Goal: Task Accomplishment & Management: Use online tool/utility

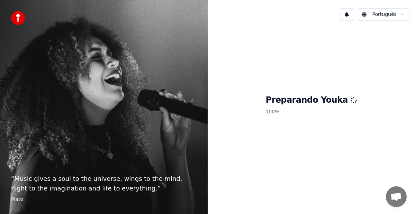
scroll to position [1217, 0]
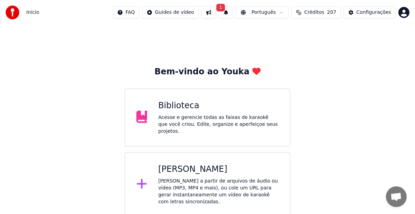
click at [195, 172] on div "[PERSON_NAME]" at bounding box center [218, 169] width 120 height 11
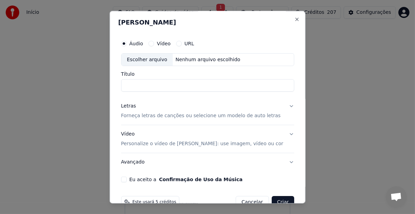
click at [154, 61] on div "Escolher arquivo" at bounding box center [147, 60] width 52 height 12
type input "**********"
click at [149, 116] on p "Forneça letras de canções ou selecione um modelo de auto letras" at bounding box center [200, 116] width 159 height 7
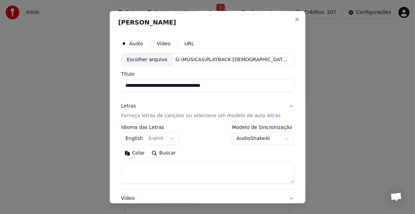
click at [172, 169] on textarea at bounding box center [207, 173] width 173 height 22
paste textarea "**********"
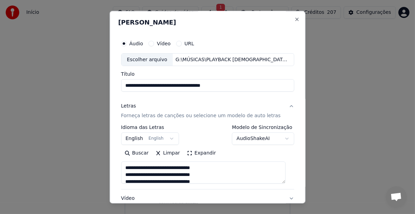
type textarea "**********"
click at [169, 139] on button "English English" at bounding box center [150, 139] width 58 height 12
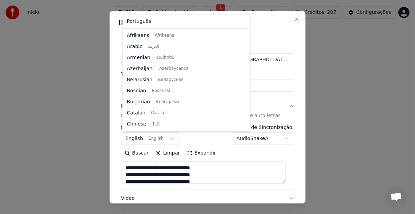
scroll to position [55, 0]
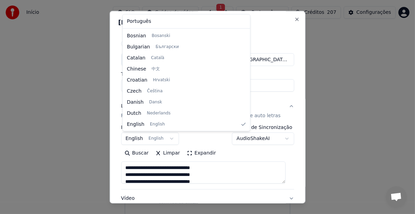
select select "**"
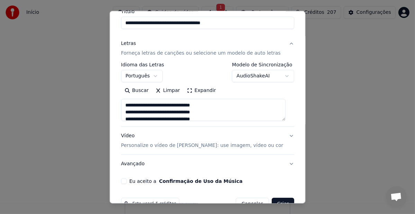
scroll to position [81, 0]
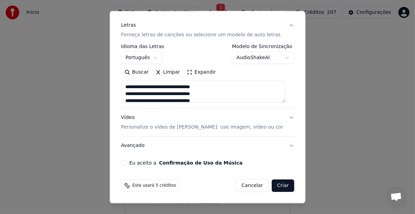
click at [126, 129] on p "Personalize o vídeo de [PERSON_NAME]: use imagem, vídeo ou cor" at bounding box center [202, 127] width 162 height 7
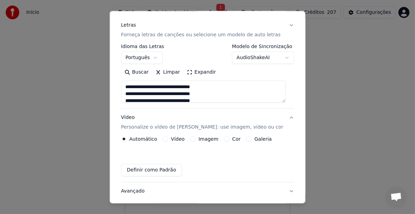
scroll to position [62, 0]
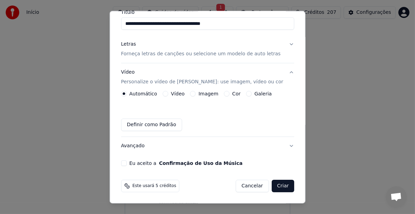
click at [165, 95] on button "Vídeo" at bounding box center [165, 94] width 6 height 6
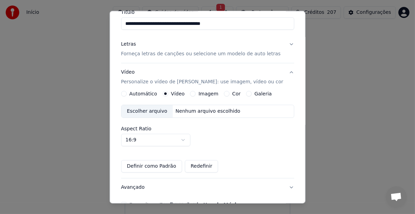
click at [146, 111] on div "Escolher arquivo" at bounding box center [147, 111] width 52 height 12
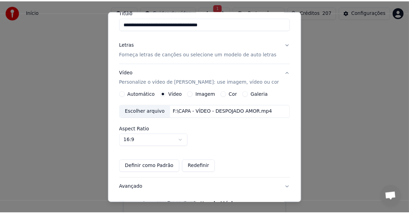
scroll to position [104, 0]
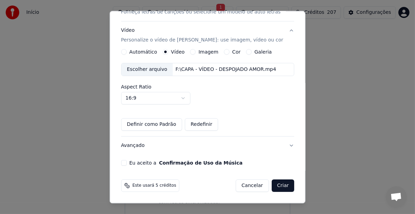
click at [124, 162] on button "Eu aceito a Confirmação de Uso da Música" at bounding box center [124, 163] width 6 height 6
click at [276, 186] on button "Criar" at bounding box center [282, 186] width 23 height 12
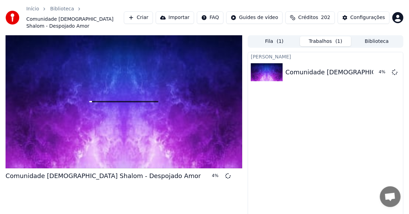
click at [389, 198] on span "Bate-papo aberto" at bounding box center [389, 198] width 11 height 10
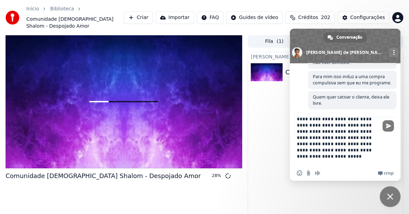
scroll to position [13, 0]
type textarea "**********"
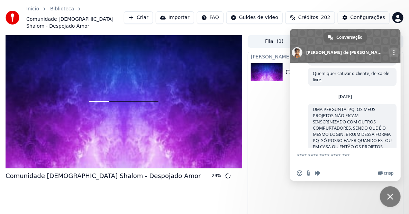
scroll to position [1299, 0]
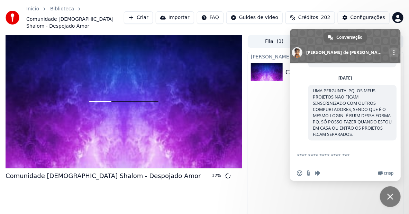
click at [390, 197] on span "Bate-papo" at bounding box center [390, 197] width 6 height 6
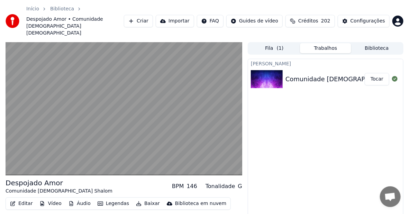
scroll to position [12, 0]
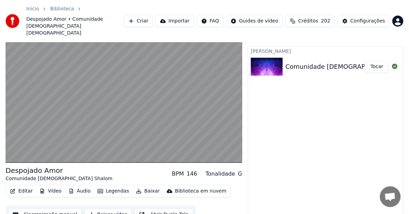
click at [101, 209] on button "Baixar vídeo" at bounding box center [107, 215] width 47 height 12
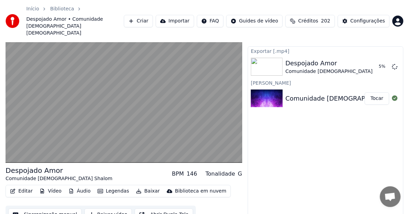
scroll to position [0, 0]
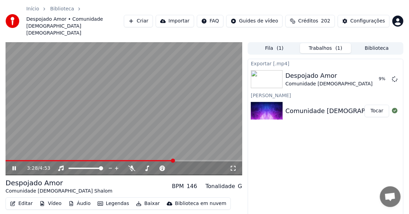
click at [16, 166] on icon at bounding box center [13, 168] width 3 height 4
click at [16, 166] on icon at bounding box center [14, 168] width 4 height 5
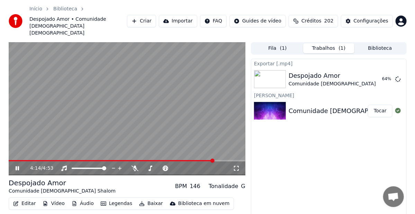
scroll to position [1299, 0]
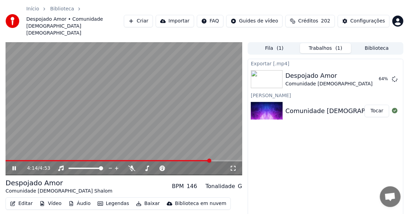
click at [15, 166] on icon at bounding box center [13, 168] width 3 height 4
click at [377, 73] on button "Exibir" at bounding box center [377, 79] width 26 height 12
click at [360, 18] on div "Configurações" at bounding box center [367, 21] width 35 height 7
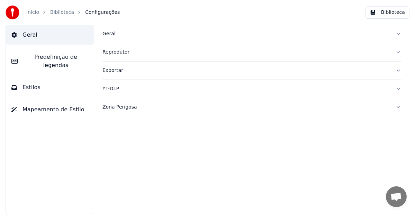
click at [107, 35] on div "Geral" at bounding box center [245, 33] width 287 height 7
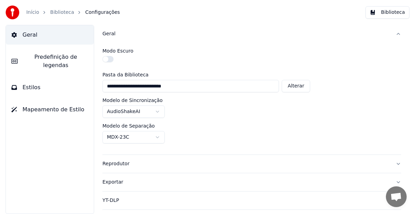
scroll to position [13, 0]
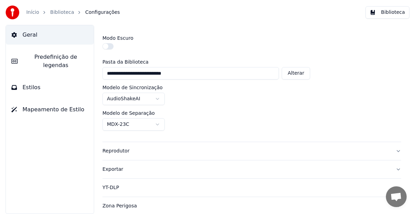
click at [49, 105] on span "Mapeamento de Estilo" at bounding box center [53, 109] width 62 height 8
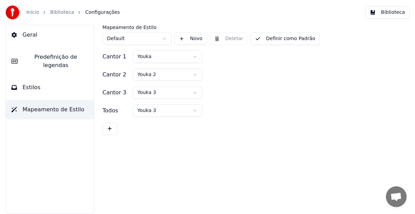
click at [45, 81] on button "Estilos" at bounding box center [50, 87] width 88 height 19
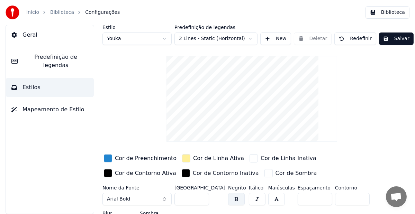
scroll to position [18, 0]
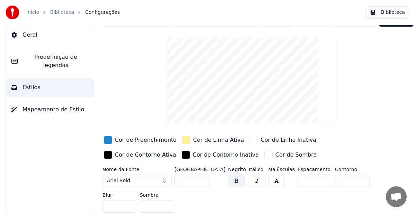
click at [46, 58] on span "Predefinição de legendas" at bounding box center [55, 61] width 65 height 17
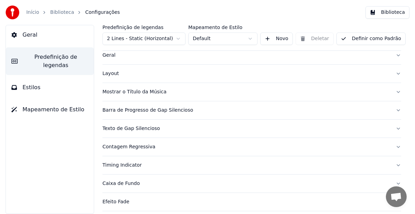
click at [143, 113] on button "Barra de Progresso de Gap Silencioso" at bounding box center [251, 110] width 298 height 18
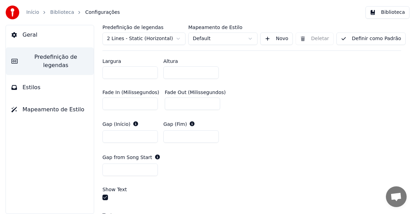
scroll to position [364, 0]
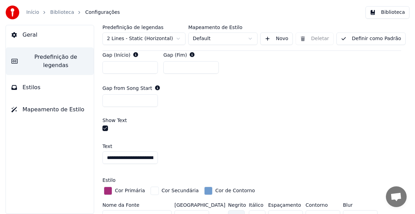
click at [105, 157] on input "**********" at bounding box center [129, 157] width 55 height 12
click at [132, 157] on input "**********" at bounding box center [129, 157] width 55 height 12
click at [146, 158] on input "**********" at bounding box center [129, 157] width 55 height 12
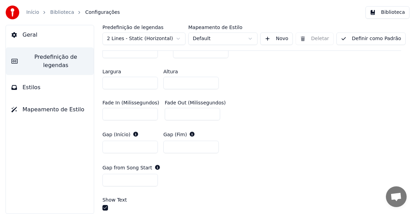
scroll to position [388, 0]
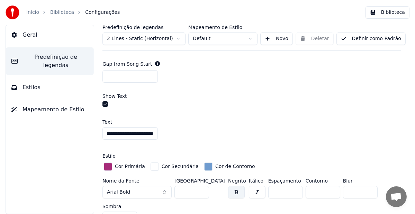
type input "**********"
click at [108, 167] on div "button" at bounding box center [108, 167] width 8 height 8
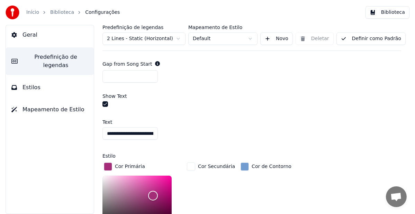
scroll to position [458, 0]
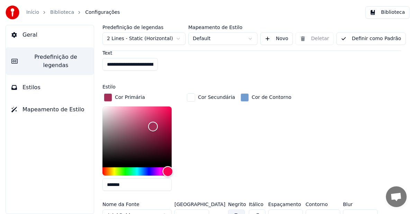
drag, startPoint x: 162, startPoint y: 170, endPoint x: 168, endPoint y: 169, distance: 5.6
click at [168, 169] on div "Hue" at bounding box center [168, 171] width 11 height 11
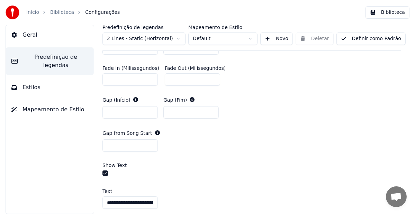
scroll to position [423, 0]
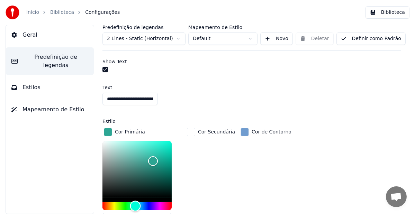
type input "*******"
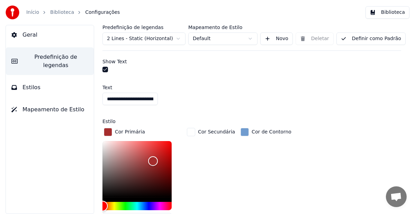
drag, startPoint x: 166, startPoint y: 204, endPoint x: 101, endPoint y: 202, distance: 65.4
click at [101, 202] on div "**********" at bounding box center [252, 119] width 326 height 189
click at [240, 132] on div "button" at bounding box center [244, 132] width 8 height 8
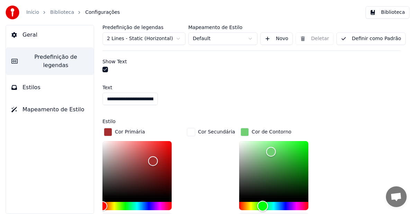
drag, startPoint x: 273, startPoint y: 205, endPoint x: 258, endPoint y: 206, distance: 15.3
click at [258, 206] on div "Hue" at bounding box center [262, 206] width 11 height 11
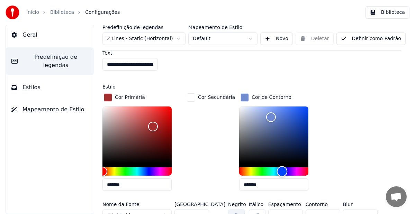
drag, startPoint x: 260, startPoint y: 172, endPoint x: 277, endPoint y: 172, distance: 17.3
click at [277, 172] on div "Hue" at bounding box center [281, 171] width 11 height 11
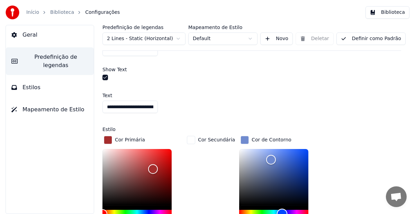
scroll to position [484, 0]
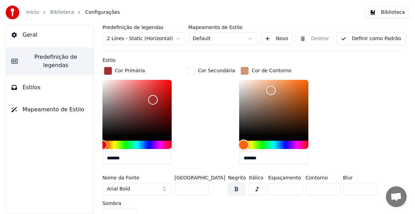
type input "*******"
drag, startPoint x: 275, startPoint y: 145, endPoint x: 238, endPoint y: 146, distance: 37.0
click at [238, 146] on div "Hue" at bounding box center [242, 145] width 11 height 11
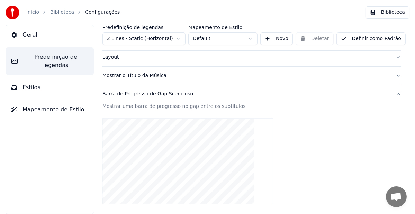
scroll to position [69, 0]
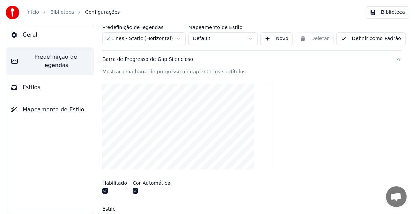
click at [366, 37] on button "Definir como Padrão" at bounding box center [370, 39] width 69 height 12
click at [38, 38] on button "Geral" at bounding box center [50, 34] width 88 height 19
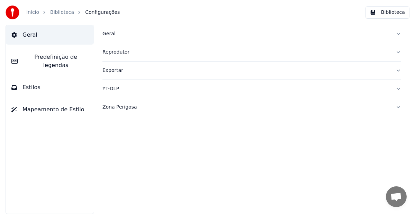
scroll to position [0, 0]
click at [31, 13] on link "Início" at bounding box center [32, 12] width 13 height 7
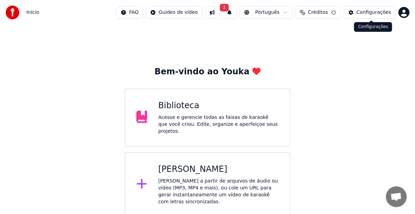
click at [372, 11] on div "Configurações" at bounding box center [373, 12] width 35 height 7
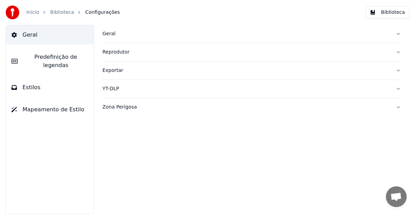
click at [62, 59] on span "Predefinição de legendas" at bounding box center [55, 61] width 65 height 17
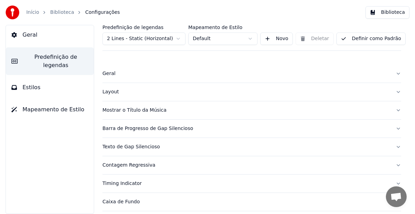
scroll to position [93, 0]
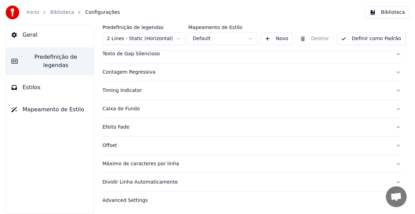
click at [145, 55] on div "Texto de Gap Silencioso" at bounding box center [245, 53] width 287 height 7
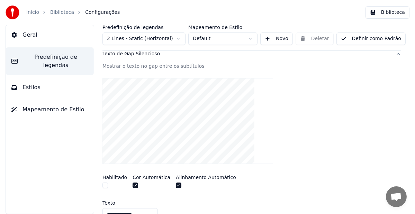
click at [48, 33] on button "Geral" at bounding box center [50, 34] width 88 height 19
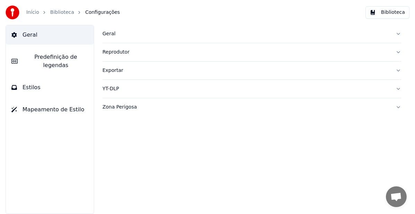
scroll to position [0, 0]
click at [44, 58] on span "Predefinição de legendas" at bounding box center [55, 61] width 65 height 17
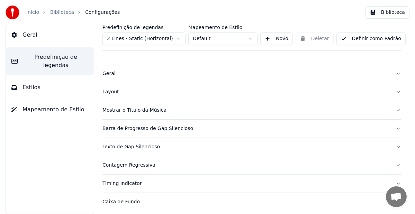
scroll to position [35, 0]
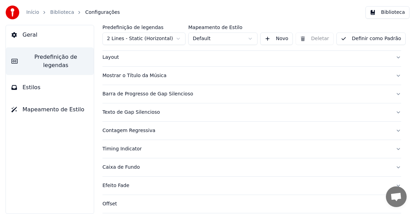
click at [150, 92] on div "Barra de Progresso de Gap Silencioso" at bounding box center [245, 94] width 287 height 7
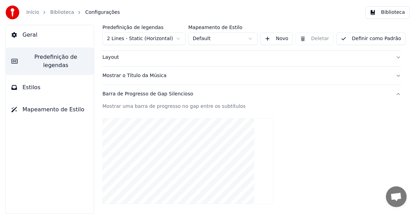
scroll to position [69, 0]
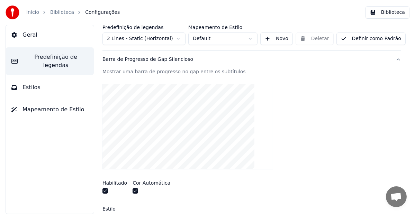
click at [27, 14] on link "Início" at bounding box center [32, 12] width 13 height 7
